Goal: Transaction & Acquisition: Purchase product/service

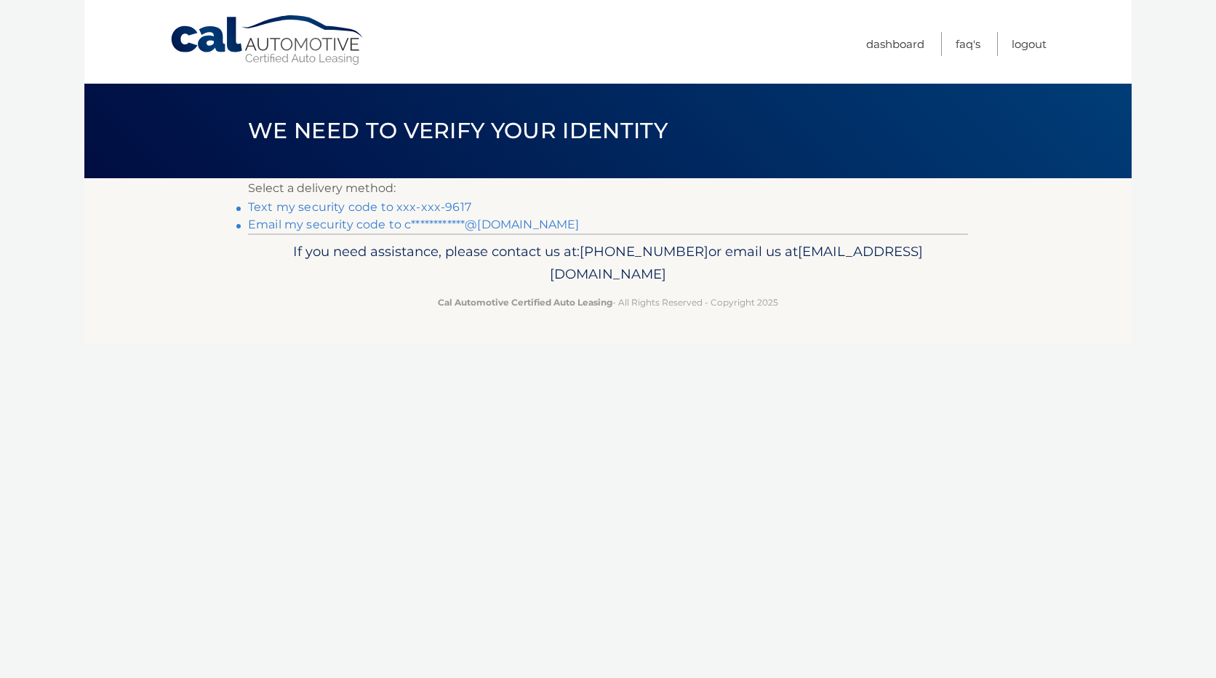
click at [377, 207] on link "Text my security code to xxx-xxx-9617" at bounding box center [359, 207] width 223 height 14
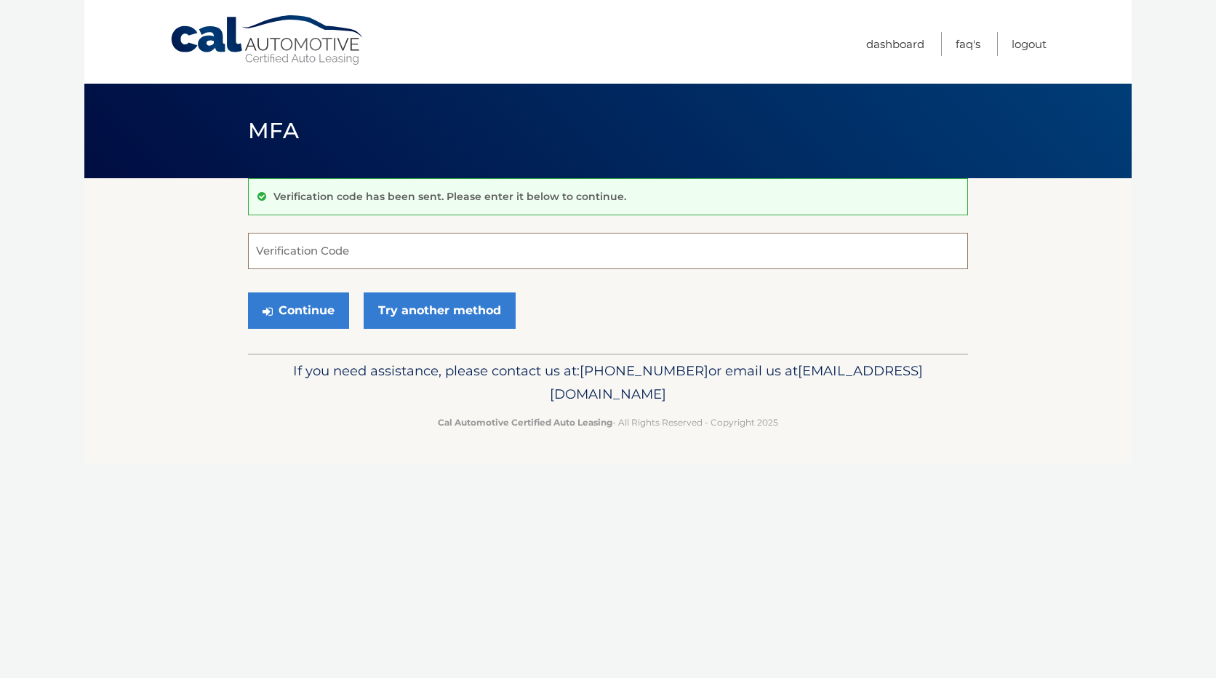
click at [474, 252] on input "Verification Code" at bounding box center [608, 251] width 720 height 36
type input "827861"
click at [288, 315] on button "Continue" at bounding box center [298, 310] width 101 height 36
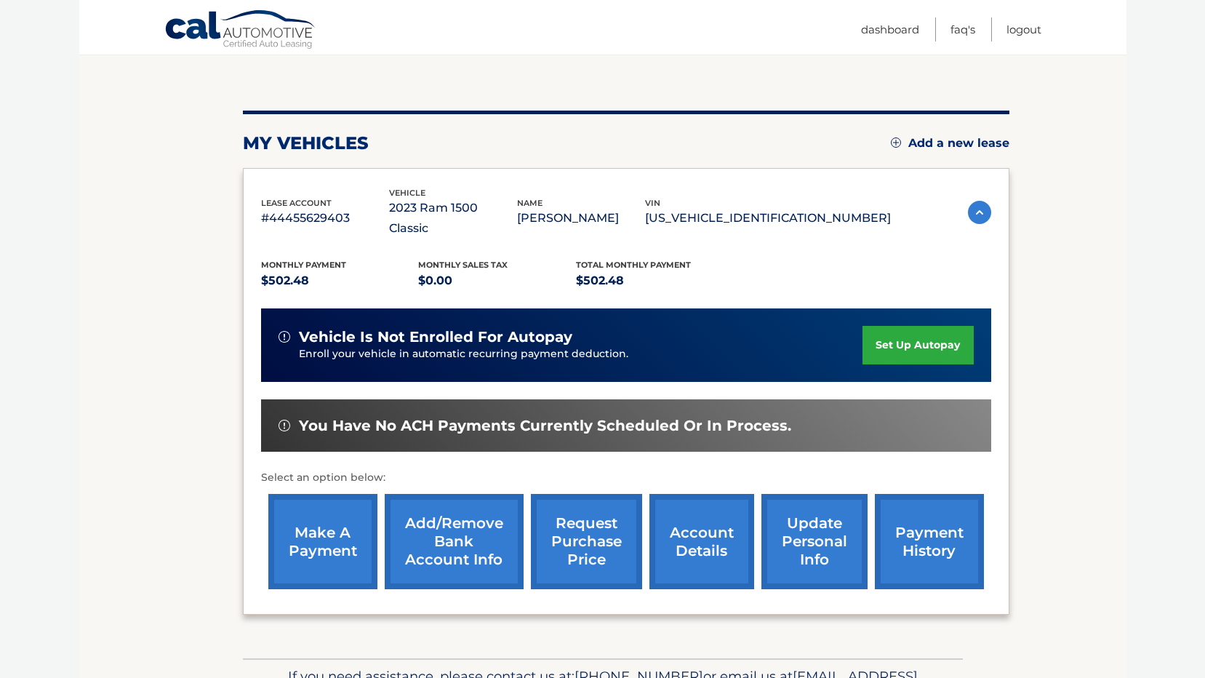
scroll to position [204, 0]
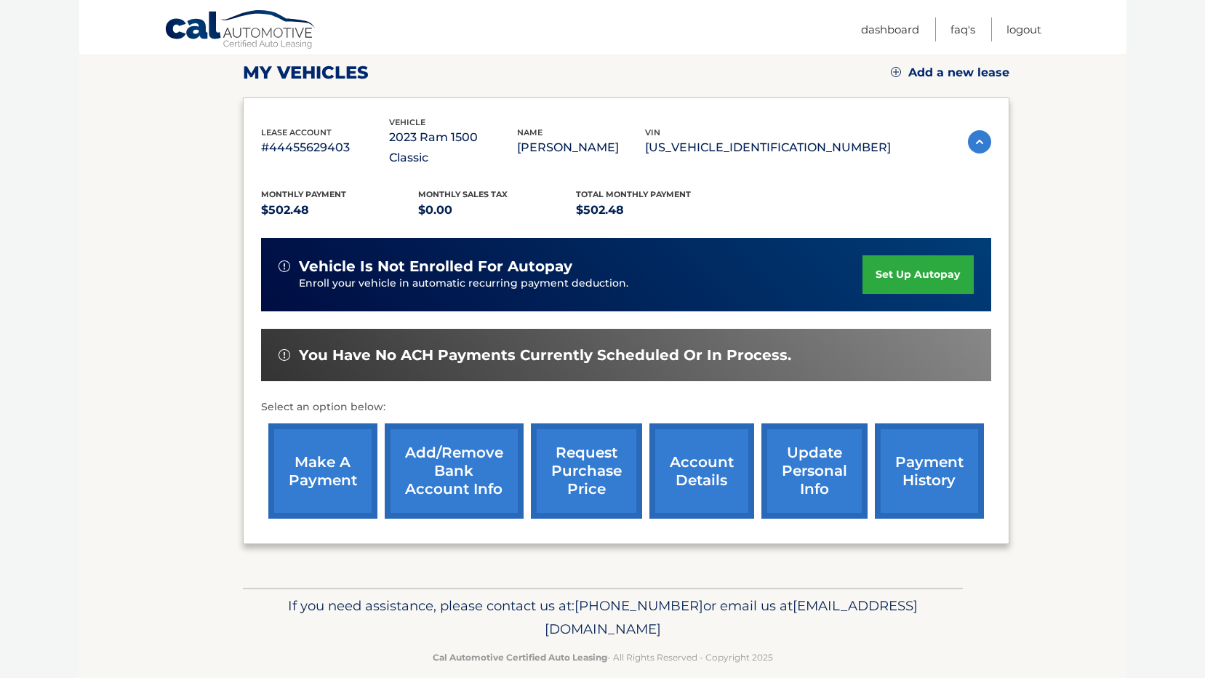
click at [324, 452] on link "make a payment" at bounding box center [322, 470] width 109 height 95
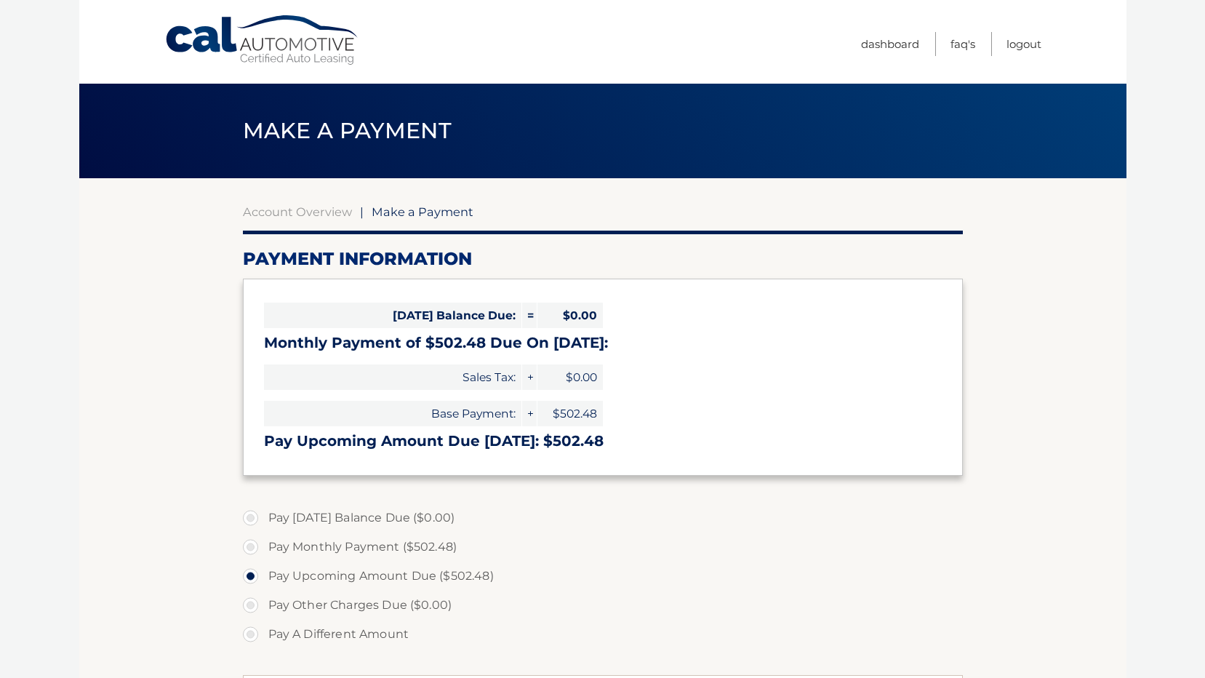
select select "NzUyZjUyMmYtMWFmYS00NDdmLTkzMjAtYzg5Yjc2MmRlNTcz"
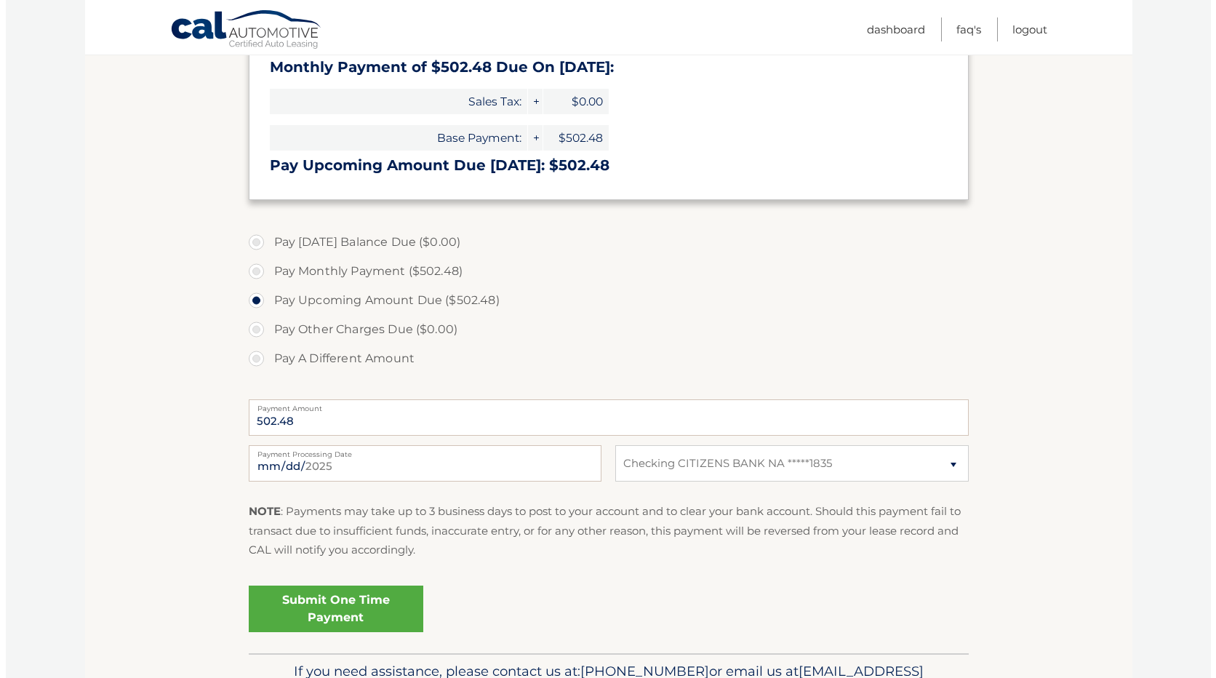
scroll to position [291, 0]
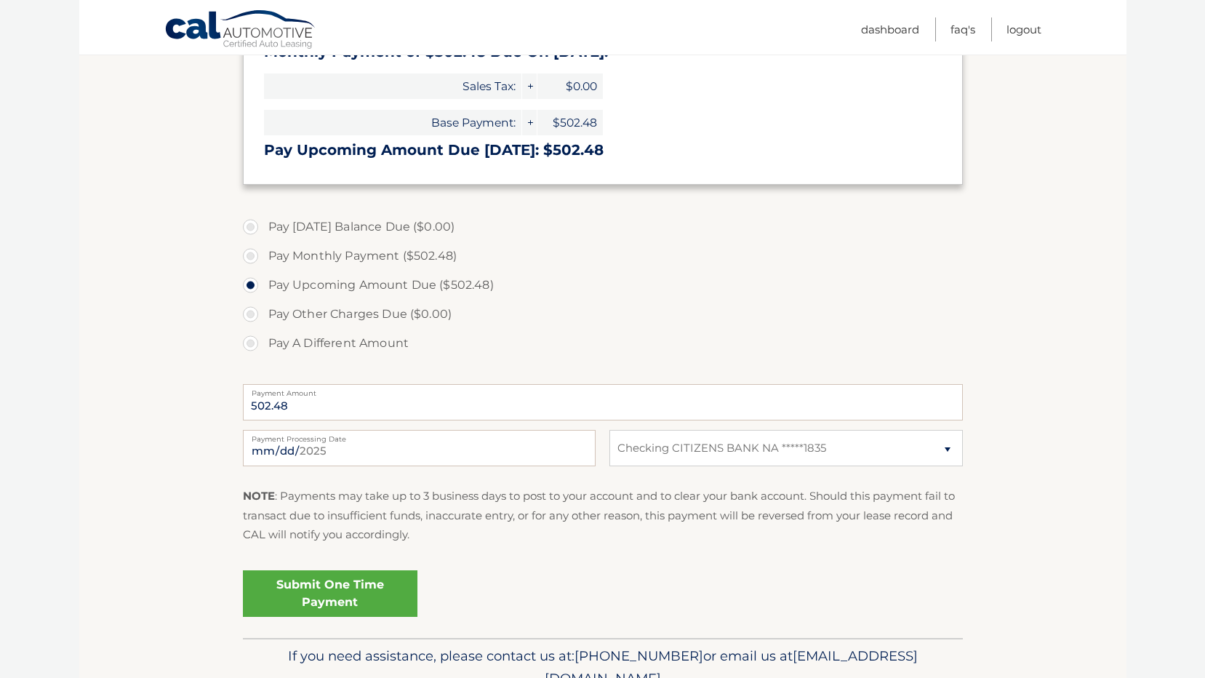
click at [343, 593] on link "Submit One Time Payment" at bounding box center [330, 593] width 175 height 47
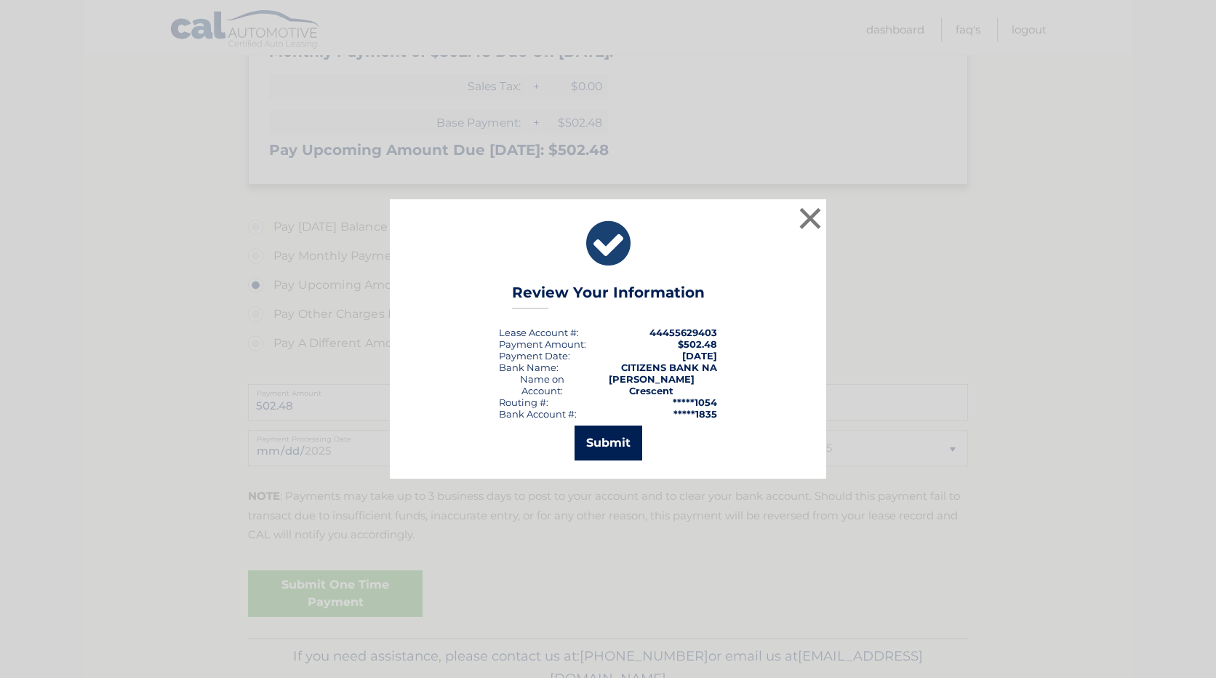
click at [602, 436] on button "Submit" at bounding box center [608, 442] width 68 height 35
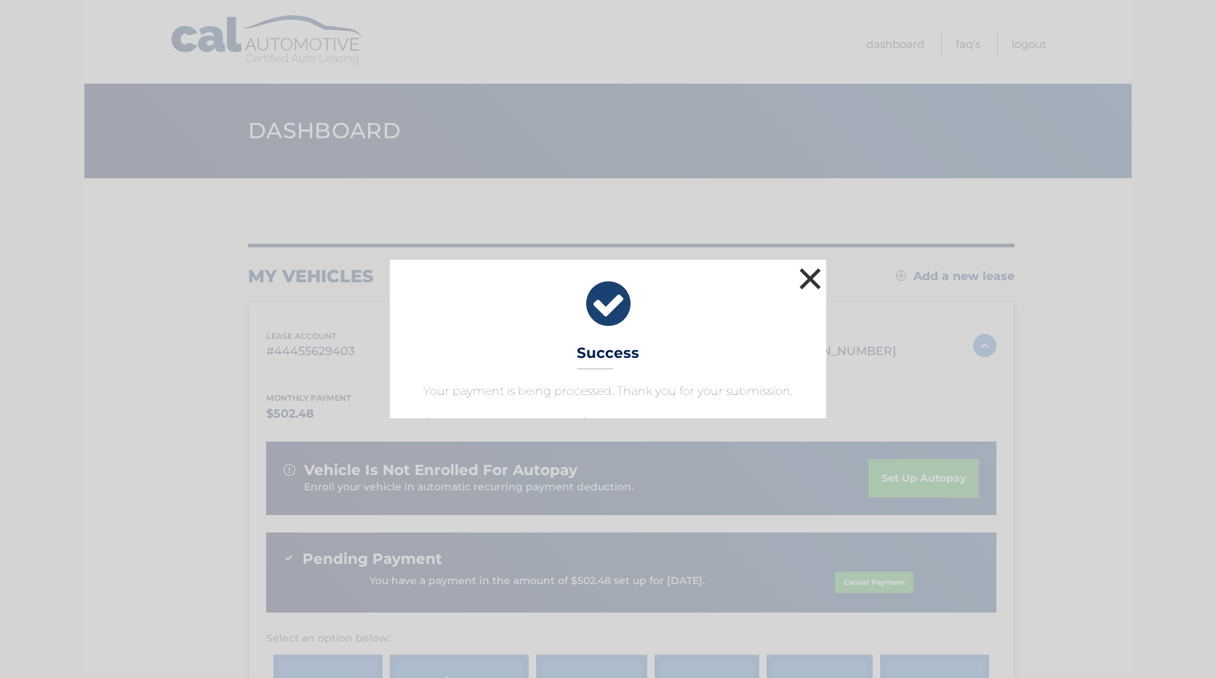
drag, startPoint x: 806, startPoint y: 288, endPoint x: 814, endPoint y: 281, distance: 10.9
click at [808, 286] on button "×" at bounding box center [810, 278] width 29 height 29
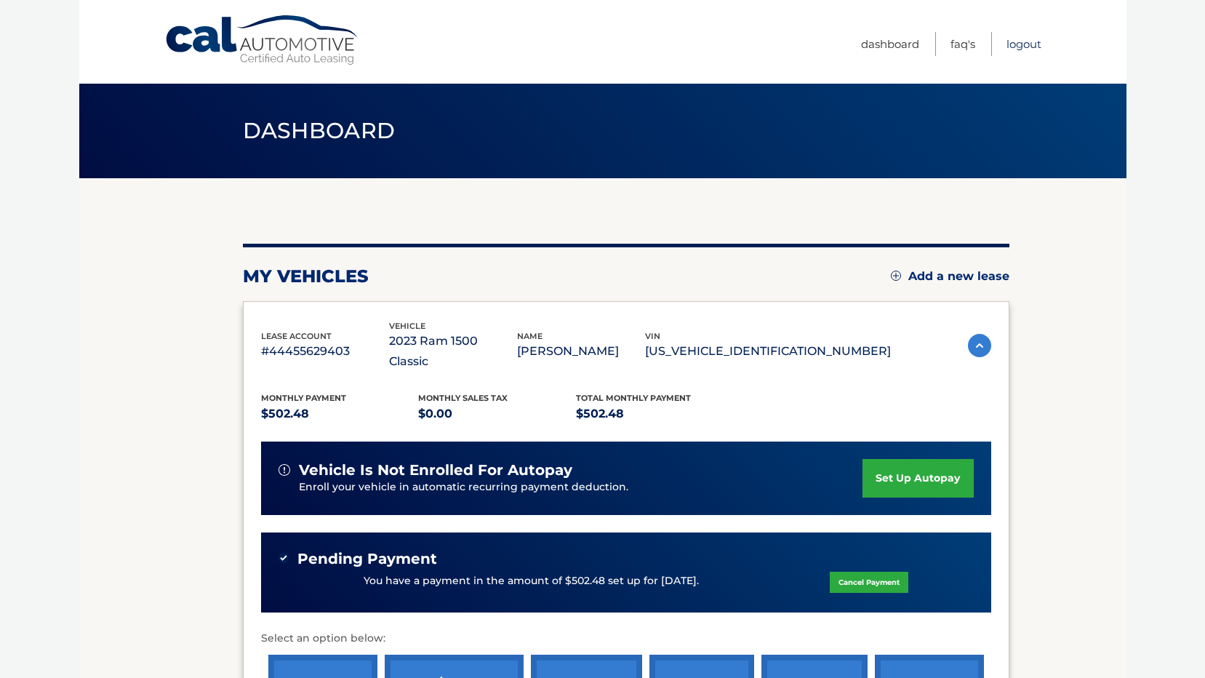
click at [1022, 41] on link "Logout" at bounding box center [1023, 44] width 35 height 24
